Goal: Feedback & Contribution: Leave review/rating

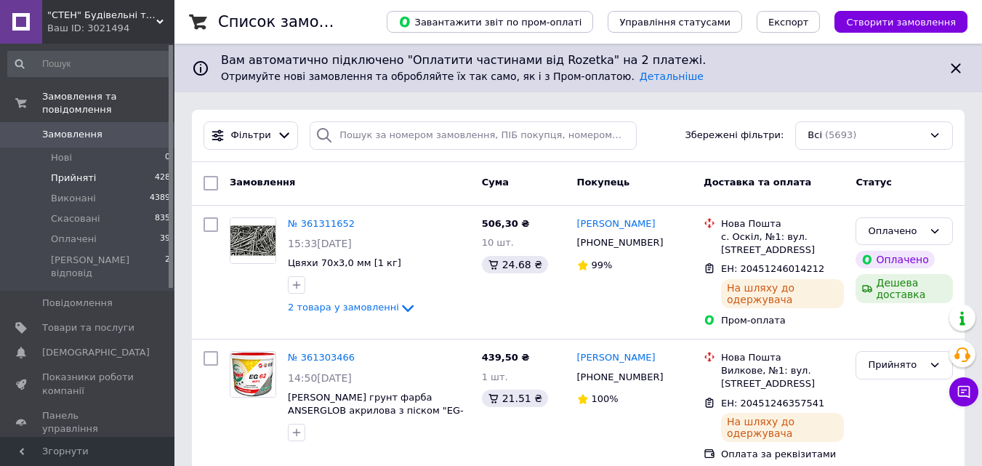
click at [60, 171] on span "Прийняті" at bounding box center [73, 177] width 45 height 13
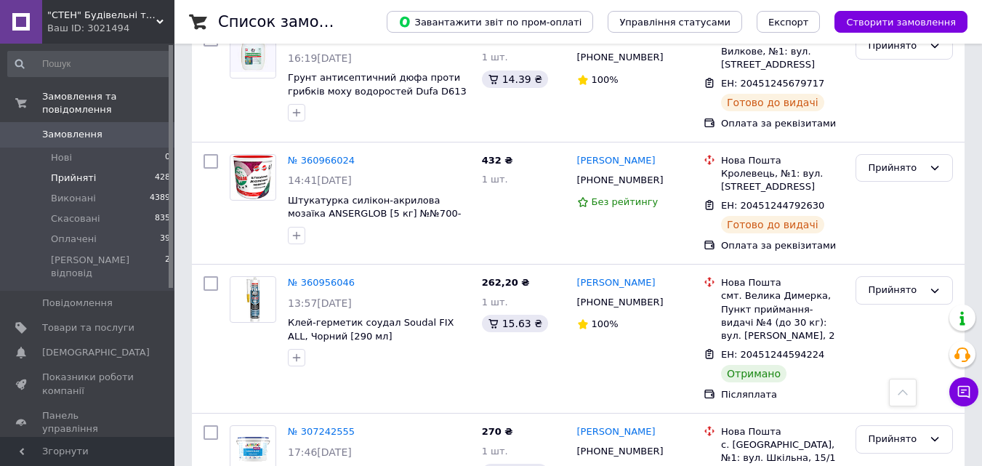
scroll to position [1598, 0]
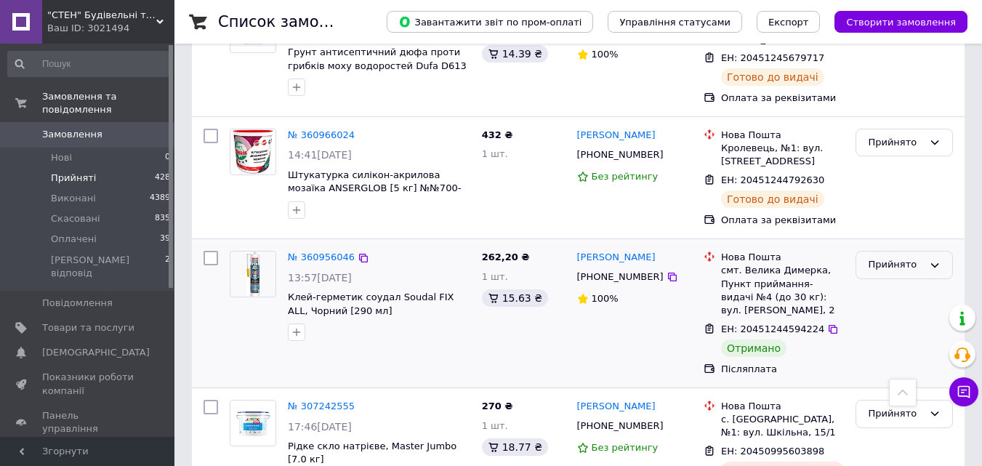
click at [936, 263] on icon at bounding box center [935, 265] width 8 height 4
click at [916, 282] on li "Виконано" at bounding box center [904, 295] width 96 height 27
click at [618, 251] on link "Вадим Бусло" at bounding box center [616, 258] width 78 height 14
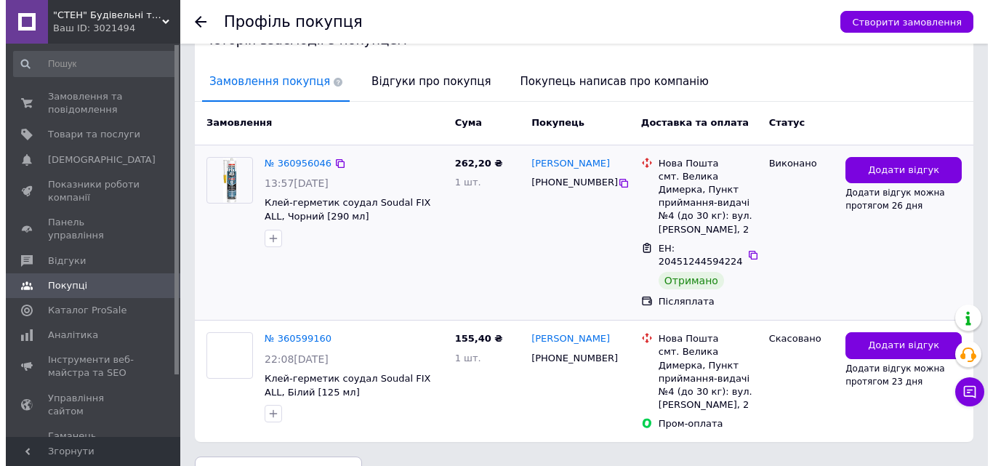
scroll to position [334, 0]
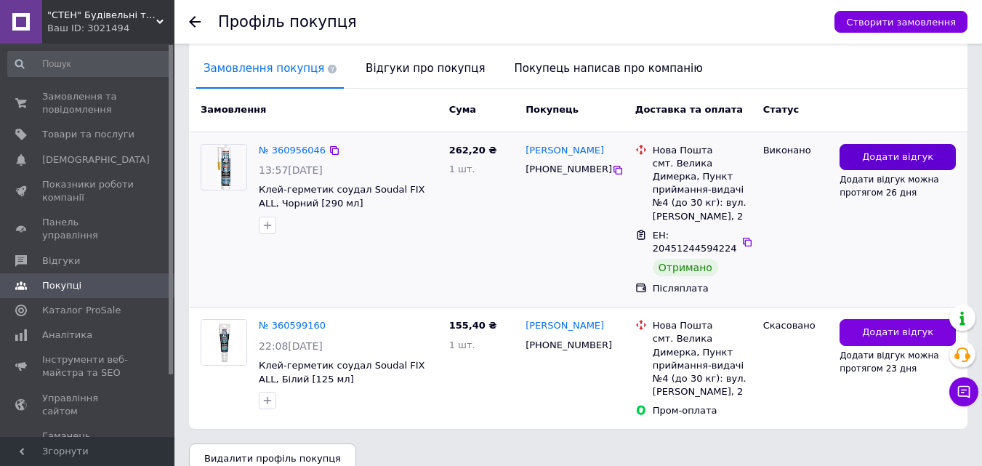
click at [909, 150] on span "Додати відгук" at bounding box center [897, 157] width 71 height 14
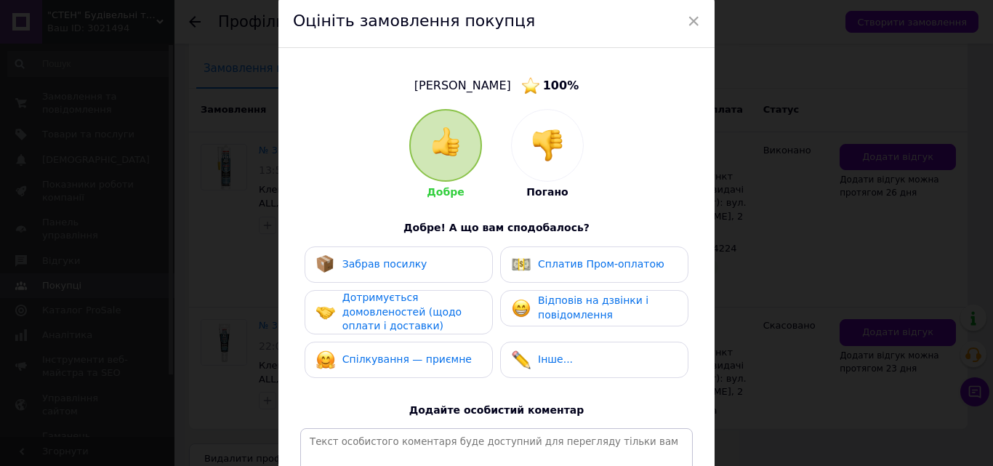
scroll to position [145, 0]
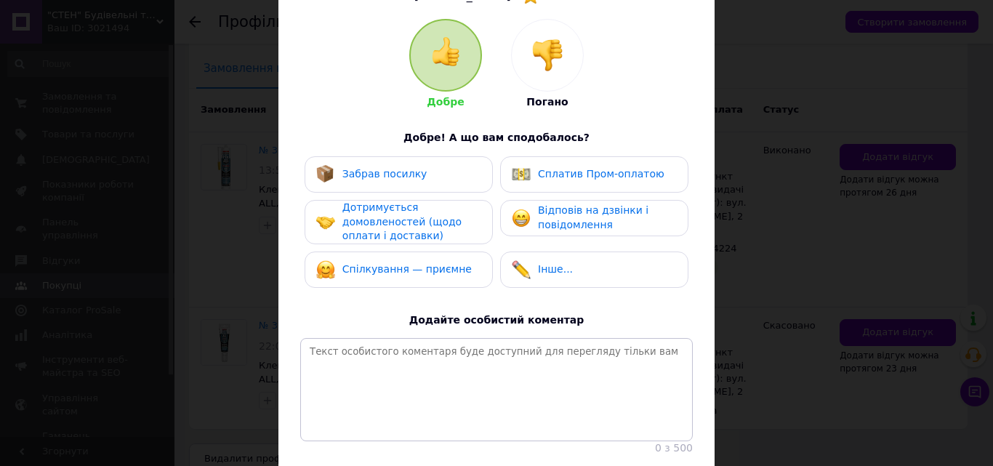
click at [389, 179] on span "Забрав посилку" at bounding box center [384, 174] width 85 height 12
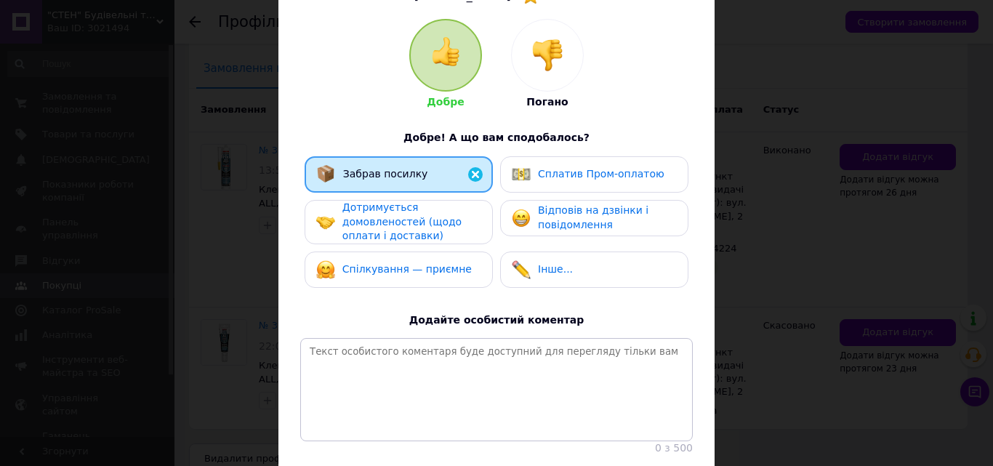
click at [373, 219] on span "Дотримується домовленостей (щодо оплати і доставки)" at bounding box center [401, 221] width 119 height 40
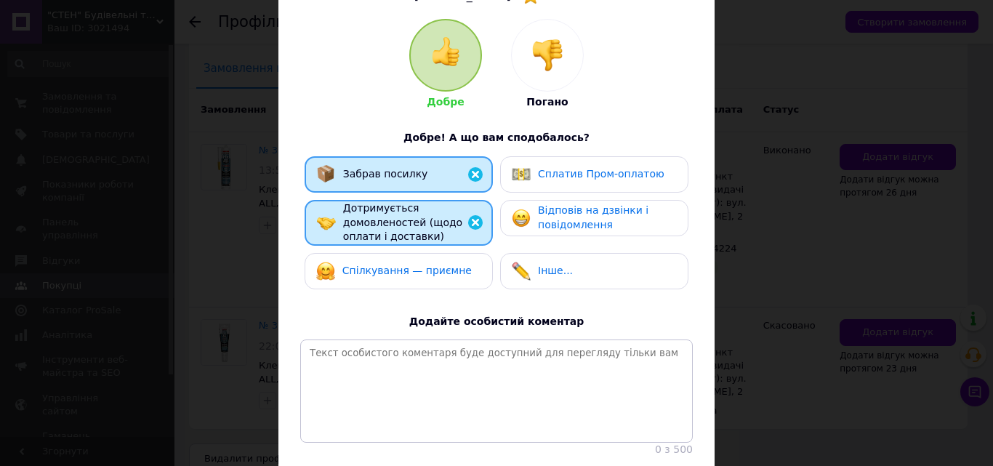
click at [393, 267] on span "Спілкування — приємне" at bounding box center [406, 270] width 129 height 12
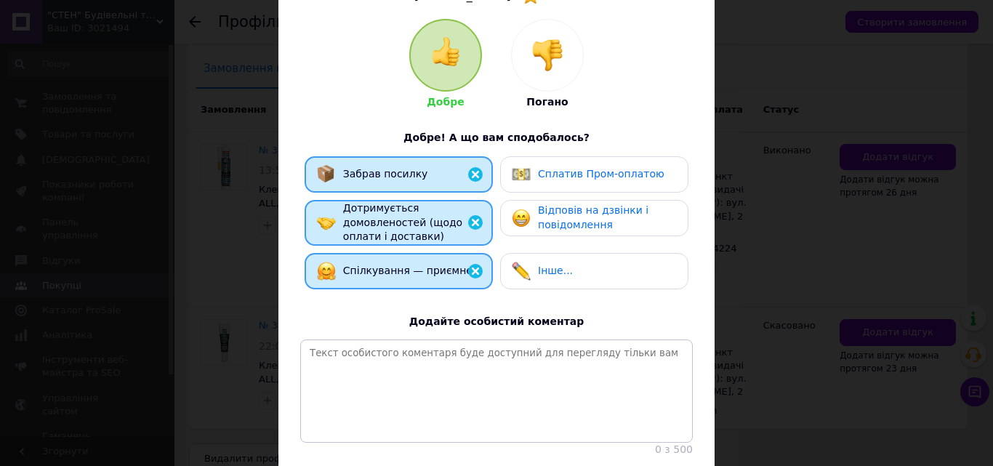
click at [591, 217] on span "Відповів на дзвінки і повідомлення" at bounding box center [593, 217] width 110 height 26
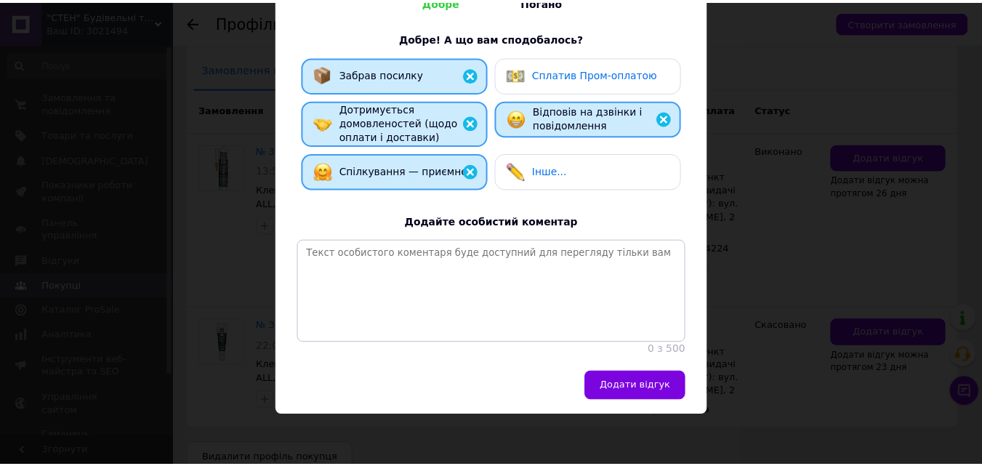
scroll to position [257, 0]
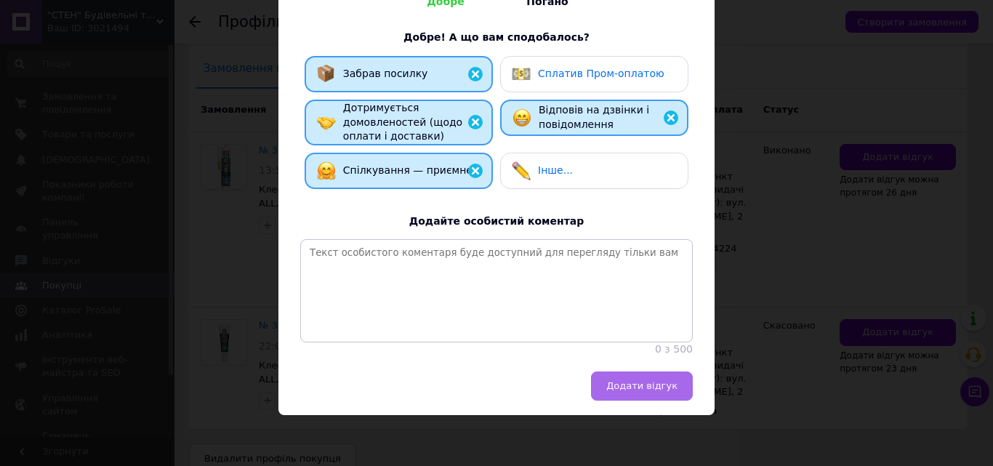
click at [629, 387] on span "Додати відгук" at bounding box center [641, 385] width 71 height 11
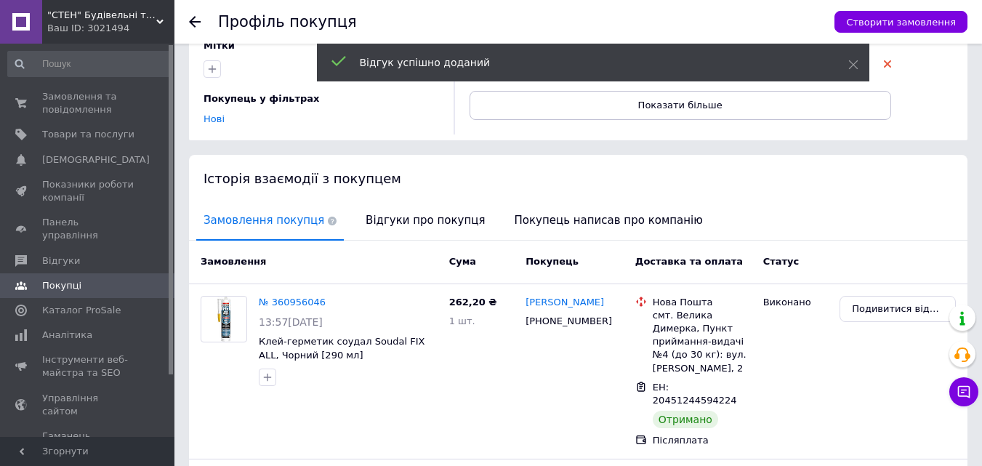
scroll to position [0, 0]
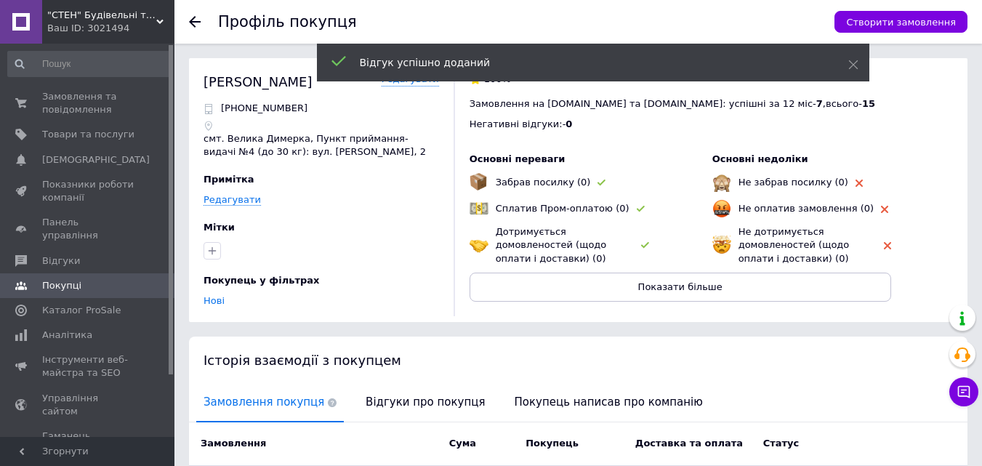
click at [198, 18] on icon at bounding box center [195, 22] width 12 height 12
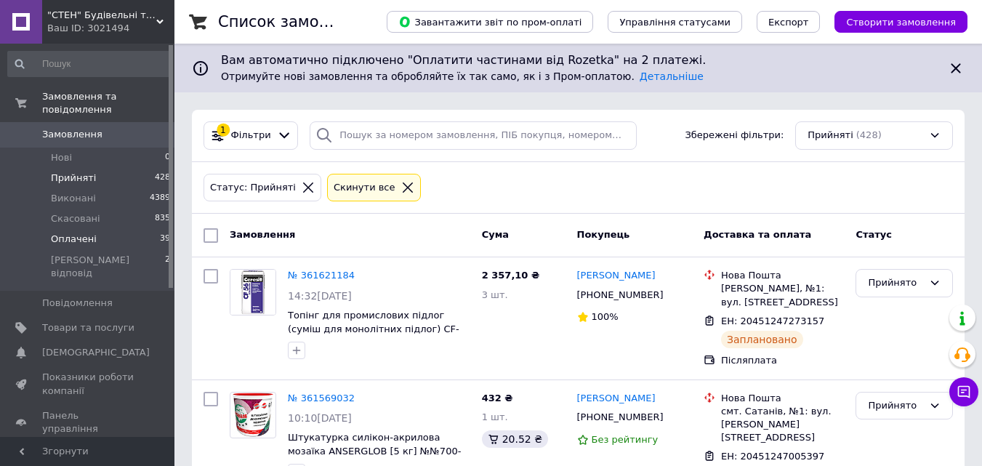
click at [56, 233] on span "Оплачені" at bounding box center [74, 239] width 46 height 13
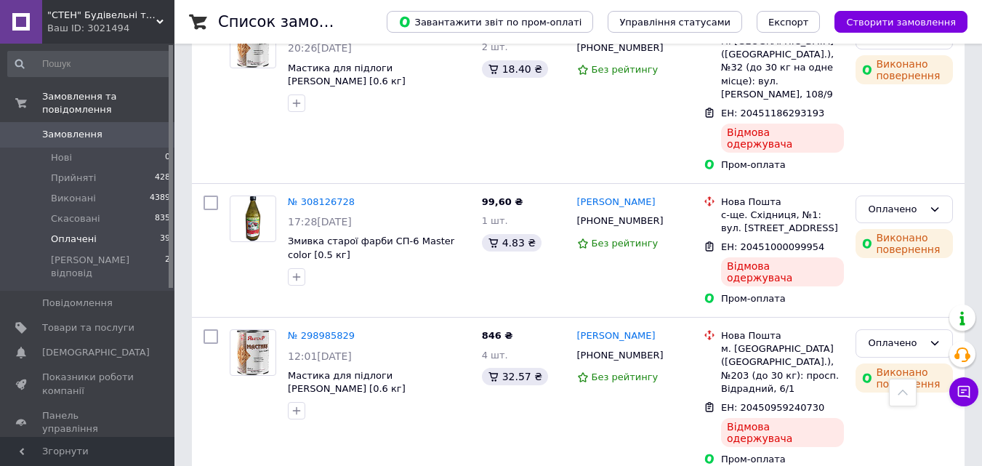
scroll to position [2690, 0]
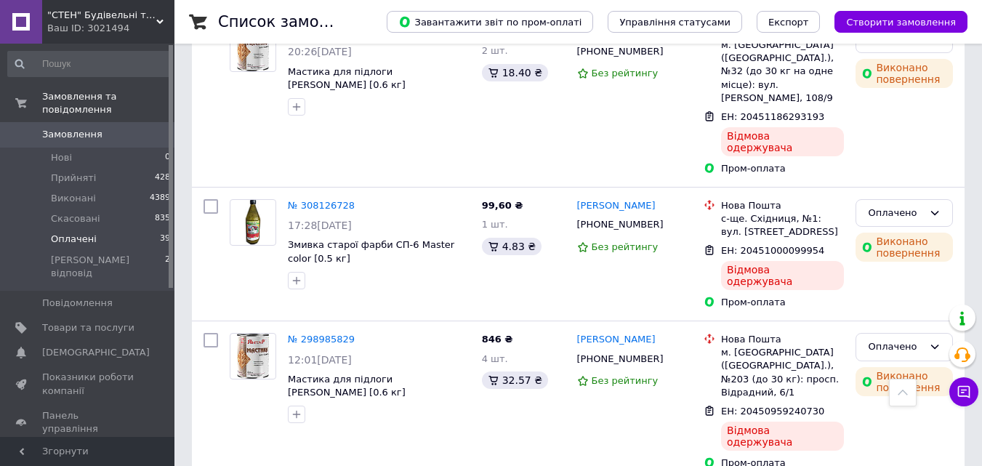
click at [73, 128] on span "Замовлення" at bounding box center [72, 134] width 60 height 13
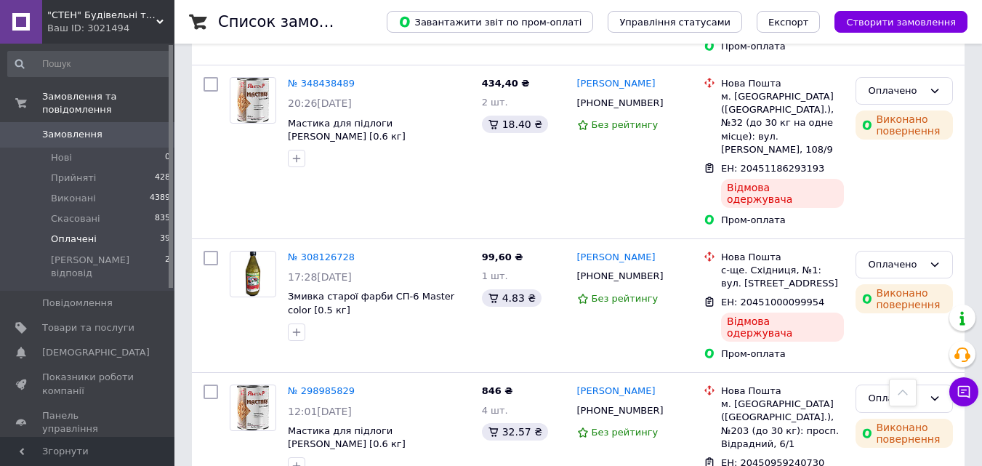
click at [73, 128] on span "Замовлення" at bounding box center [72, 134] width 60 height 13
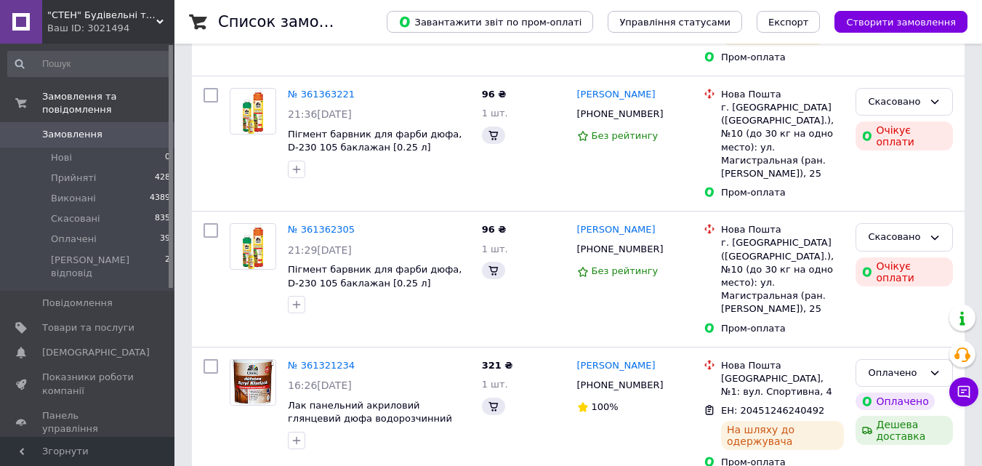
scroll to position [0, 0]
